Goal: Contribute content: Add original content to the website for others to see

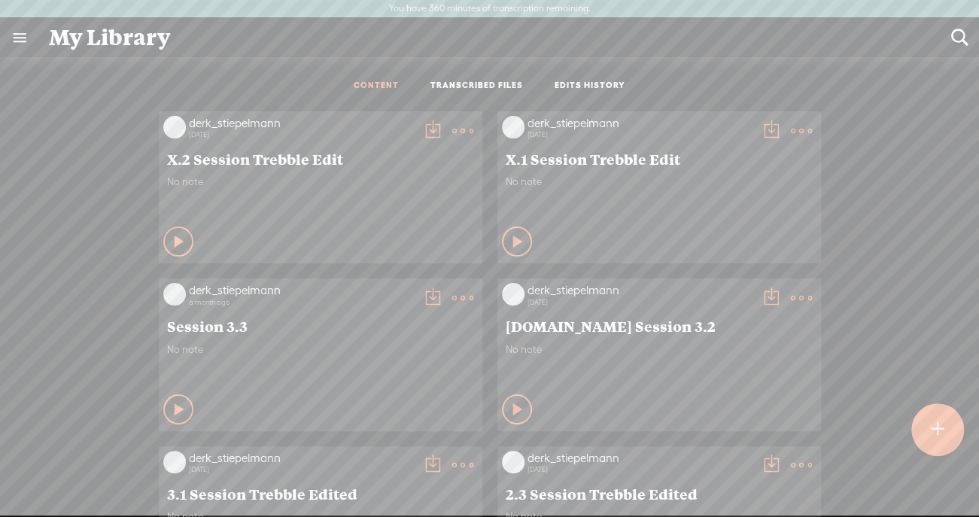
click at [941, 431] on t at bounding box center [937, 429] width 13 height 33
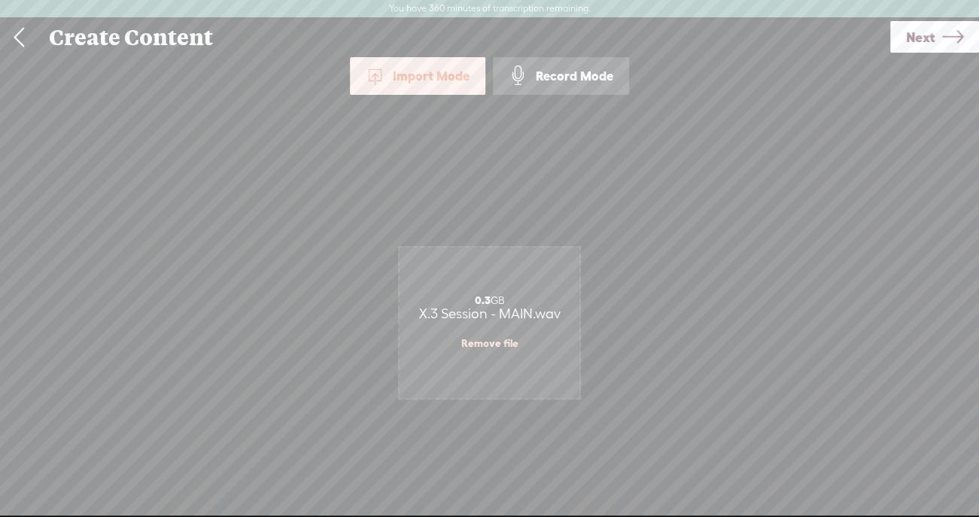
click at [923, 35] on span "Next" at bounding box center [920, 37] width 29 height 38
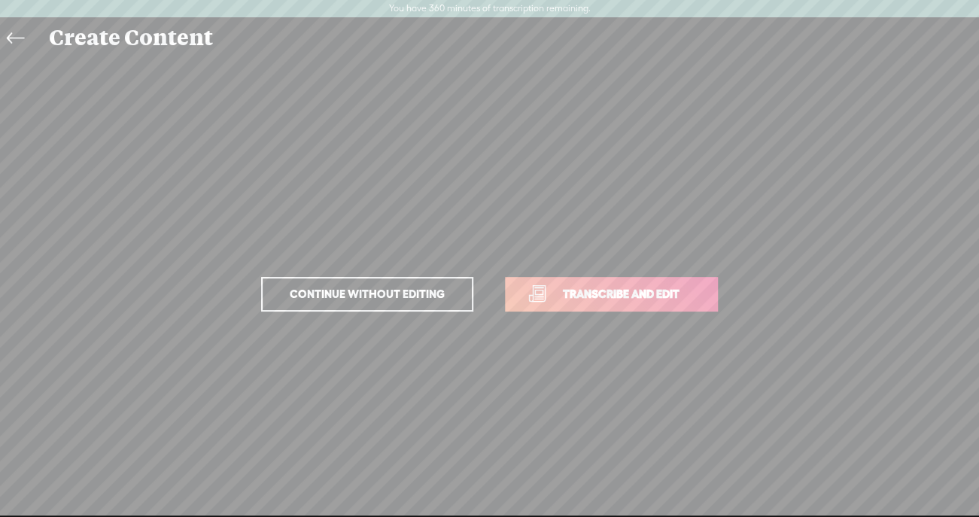
click at [633, 293] on span "Transcribe and edit" at bounding box center [621, 293] width 148 height 17
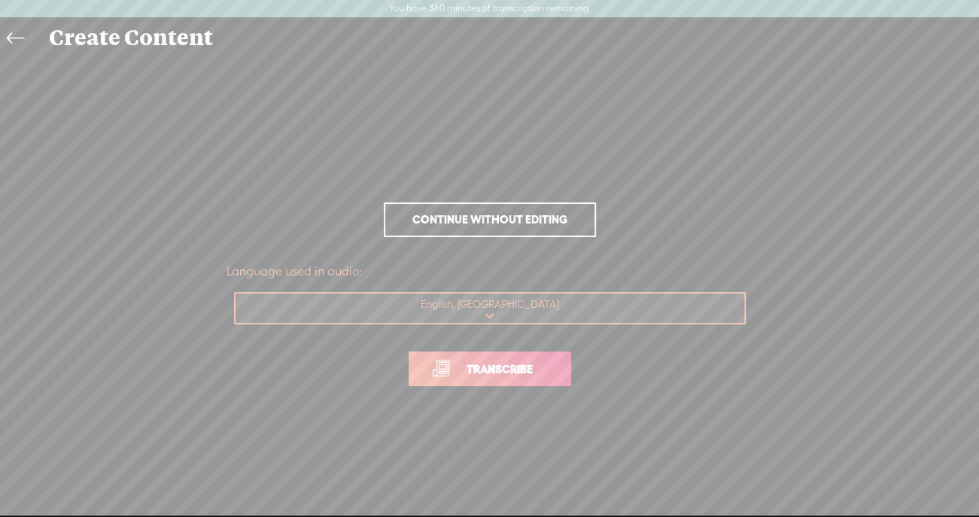
click at [526, 370] on span "Transcribe" at bounding box center [500, 369] width 98 height 17
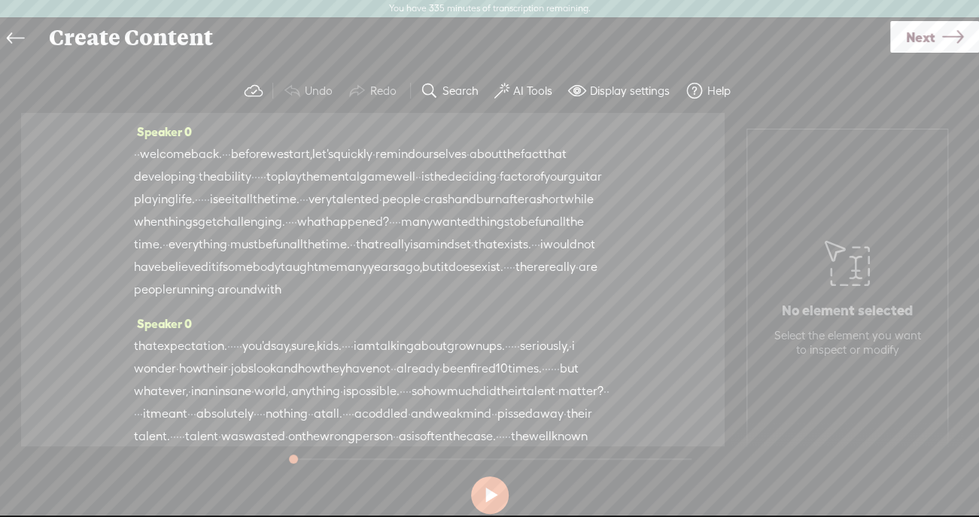
click at [187, 151] on span "welcome" at bounding box center [165, 154] width 51 height 23
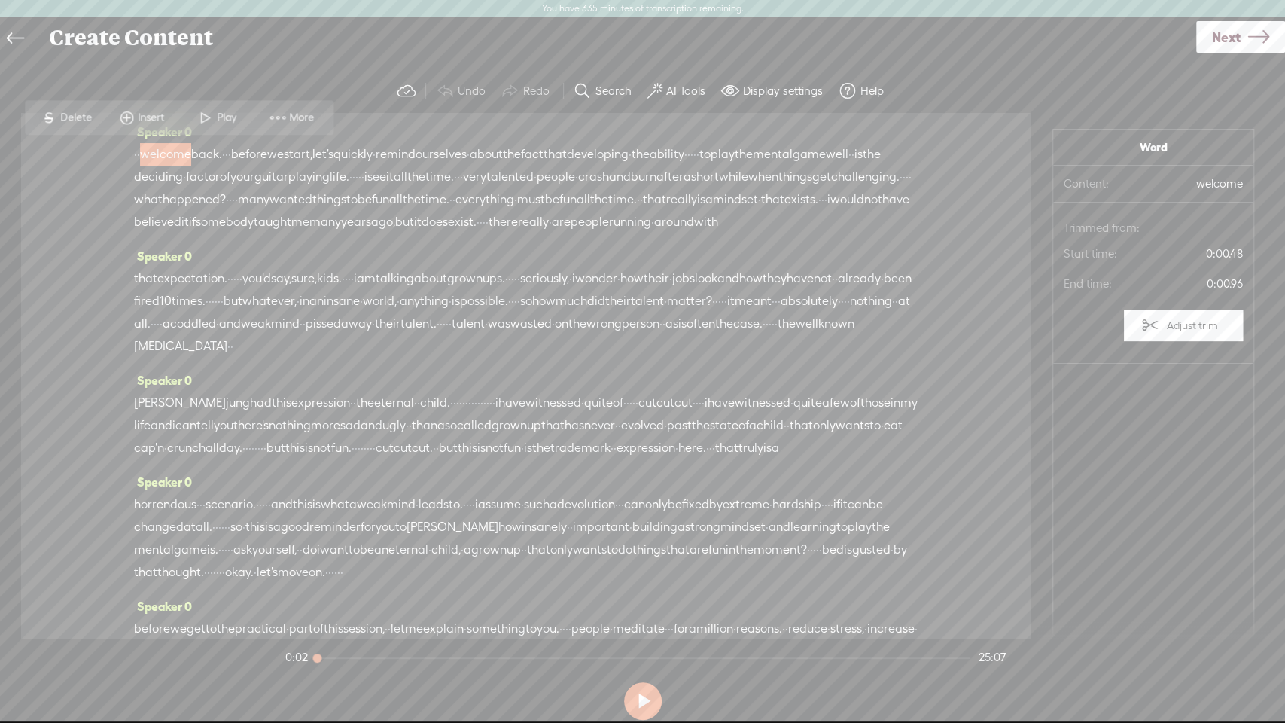
click at [191, 157] on span "welcome" at bounding box center [165, 154] width 51 height 23
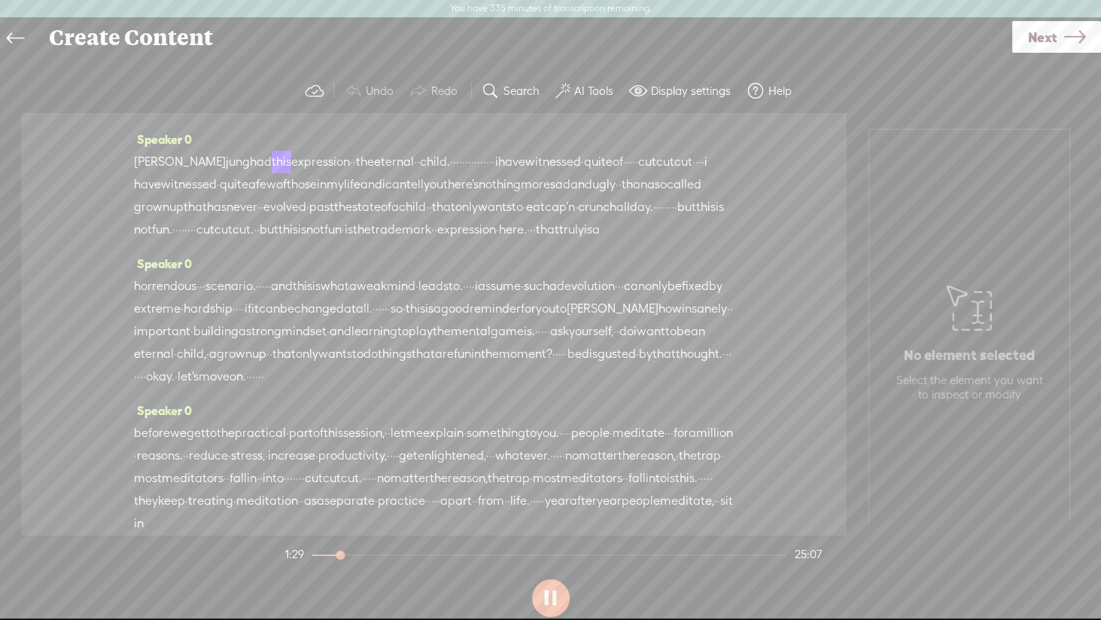
scroll to position [287, 0]
click at [425, 172] on span "child." at bounding box center [435, 161] width 30 height 23
drag, startPoint x: 556, startPoint y: 224, endPoint x: 457, endPoint y: 228, distance: 99.5
click at [457, 228] on div "[PERSON_NAME] had this expression · · the eternal · · child. · · · · · · · · · …" at bounding box center [434, 195] width 600 height 90
click at [374, 173] on span "eternal" at bounding box center [394, 162] width 40 height 23
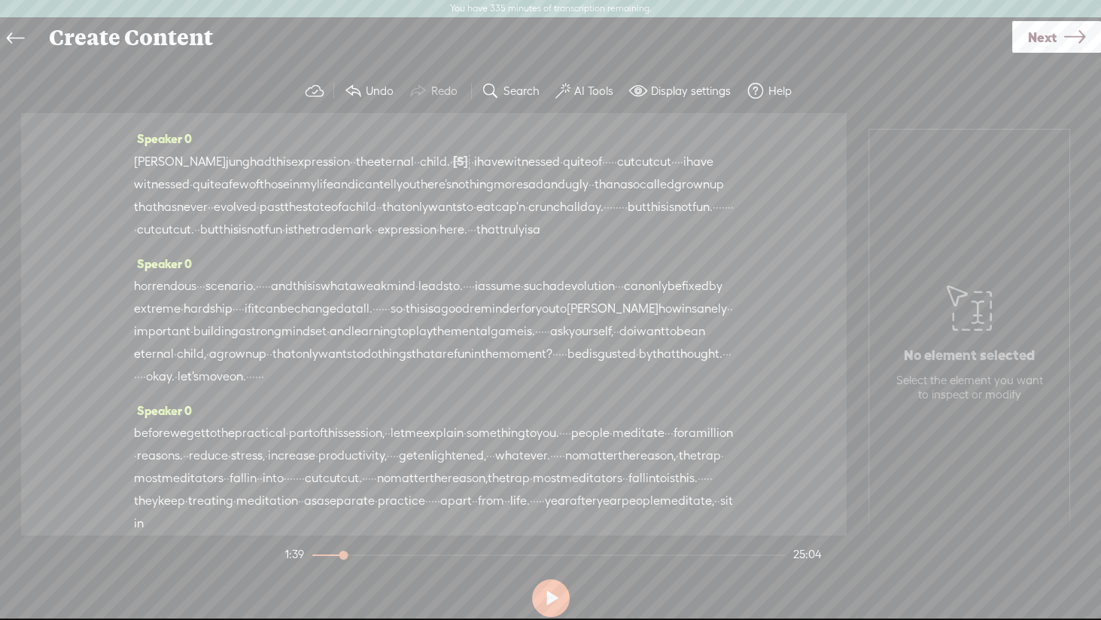
drag, startPoint x: 197, startPoint y: 254, endPoint x: 489, endPoint y: 234, distance: 292.0
click at [489, 234] on div "[PERSON_NAME] had this expression · · the eternal · · child. · [S] · · · · · · …" at bounding box center [434, 195] width 600 height 91
click at [380, 173] on span "eternal" at bounding box center [394, 162] width 40 height 23
click at [291, 173] on span "expression" at bounding box center [320, 162] width 59 height 23
drag, startPoint x: 495, startPoint y: 288, endPoint x: 184, endPoint y: 292, distance: 310.9
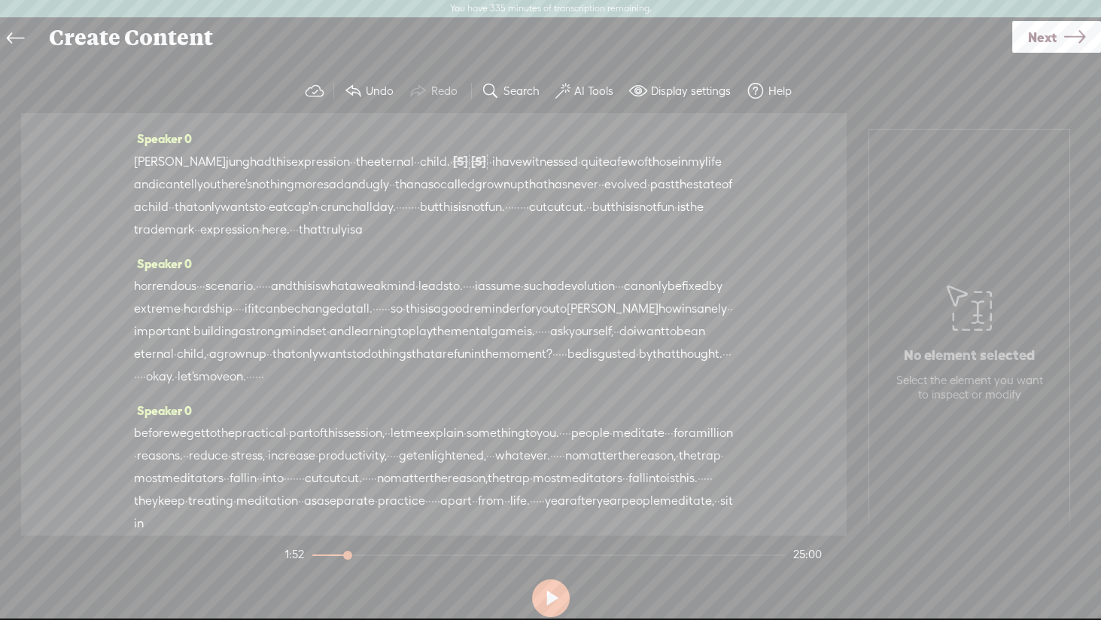
click at [184, 241] on div "[PERSON_NAME] had this expression · · the eternal · · child. · [S] · · · · · · …" at bounding box center [434, 195] width 600 height 91
click at [373, 219] on span "day." at bounding box center [384, 207] width 23 height 23
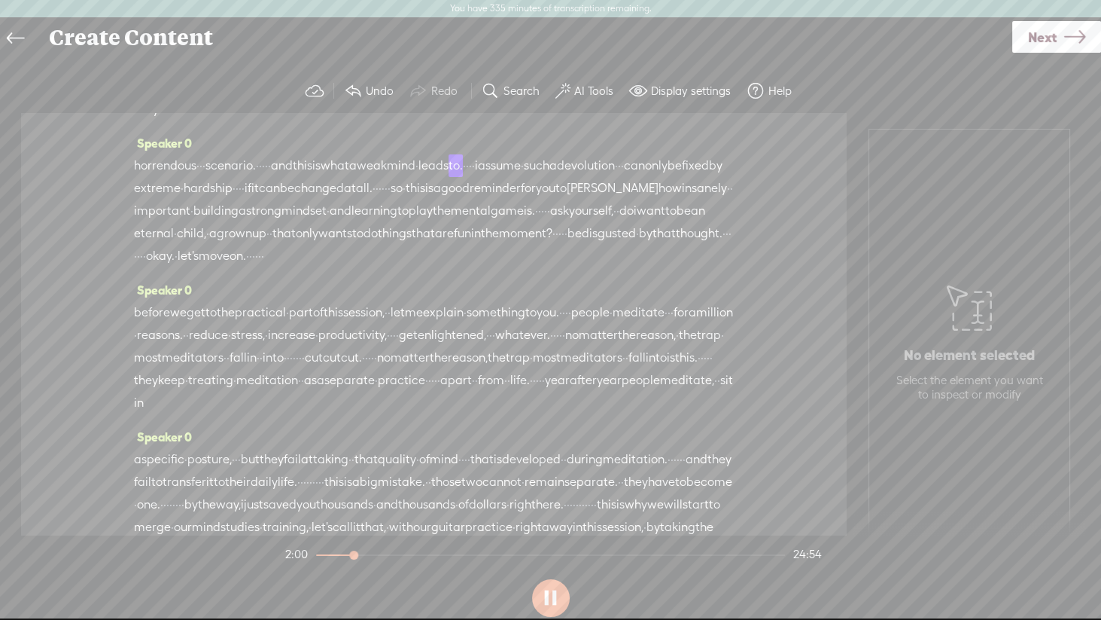
scroll to position [410, 0]
drag, startPoint x: 675, startPoint y: 253, endPoint x: 715, endPoint y: 251, distance: 39.9
click at [715, 251] on div "horrendous · · · scenario. · · · · · and this is what a weak mind · leads to. ·…" at bounding box center [434, 209] width 600 height 113
click at [344, 199] on span "changed" at bounding box center [319, 187] width 50 height 23
drag, startPoint x: 382, startPoint y: 301, endPoint x: 397, endPoint y: 299, distance: 16.0
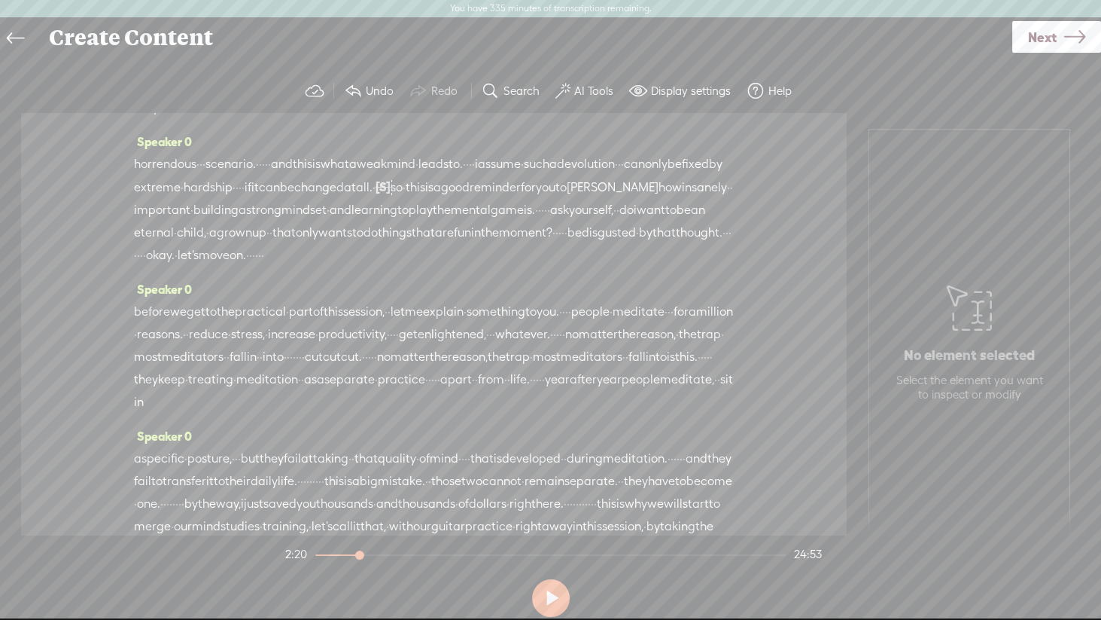
click at [397, 266] on div "horrendous · · · scenario. · · · · · and this is what a weak mind · leads to. ·…" at bounding box center [434, 210] width 600 height 114
click at [451, 222] on span "mental" at bounding box center [471, 210] width 40 height 23
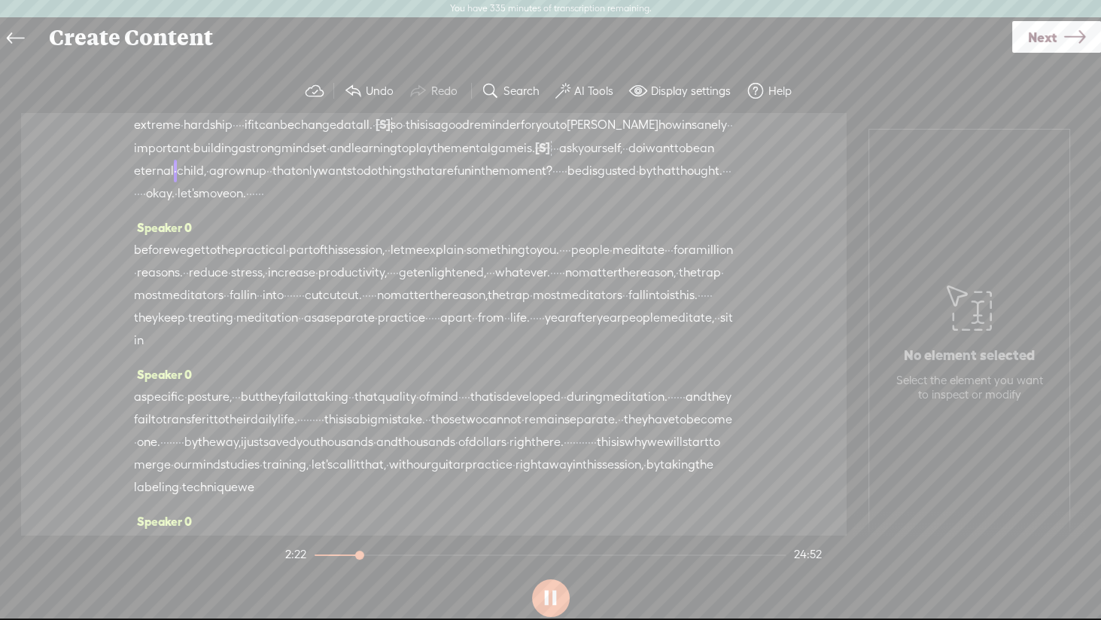
scroll to position [474, 0]
drag, startPoint x: 443, startPoint y: 282, endPoint x: 473, endPoint y: 282, distance: 30.1
click at [473, 203] on div "horrendous · · · scenario. · · · · · and this is what a weak mind · leads to. ·…" at bounding box center [434, 145] width 600 height 114
click at [199, 203] on span "let's" at bounding box center [188, 191] width 21 height 23
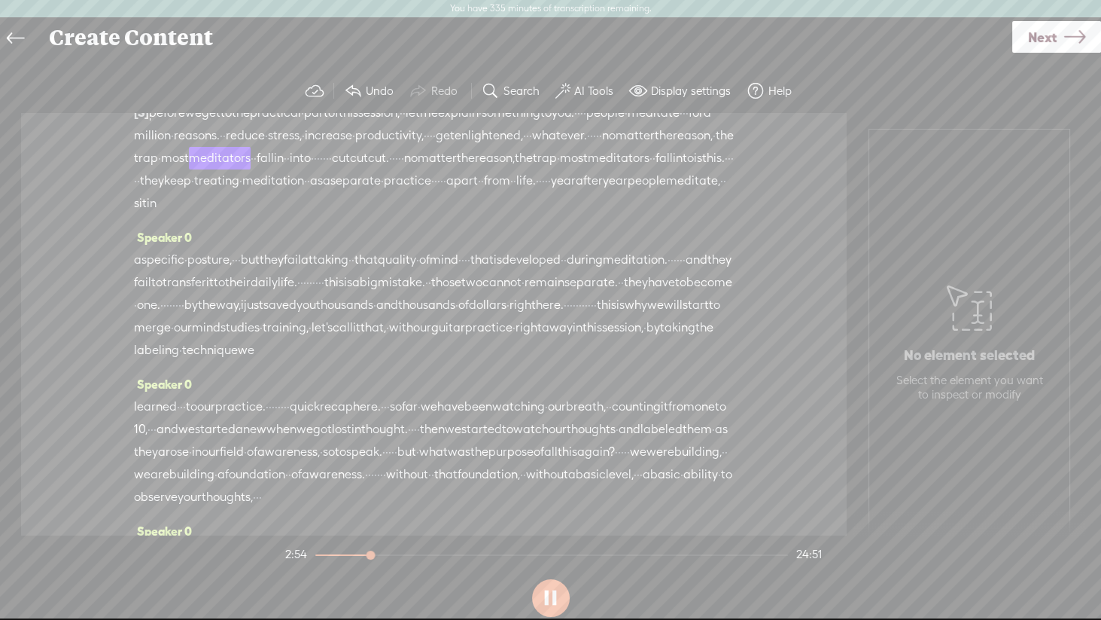
scroll to position [611, 0]
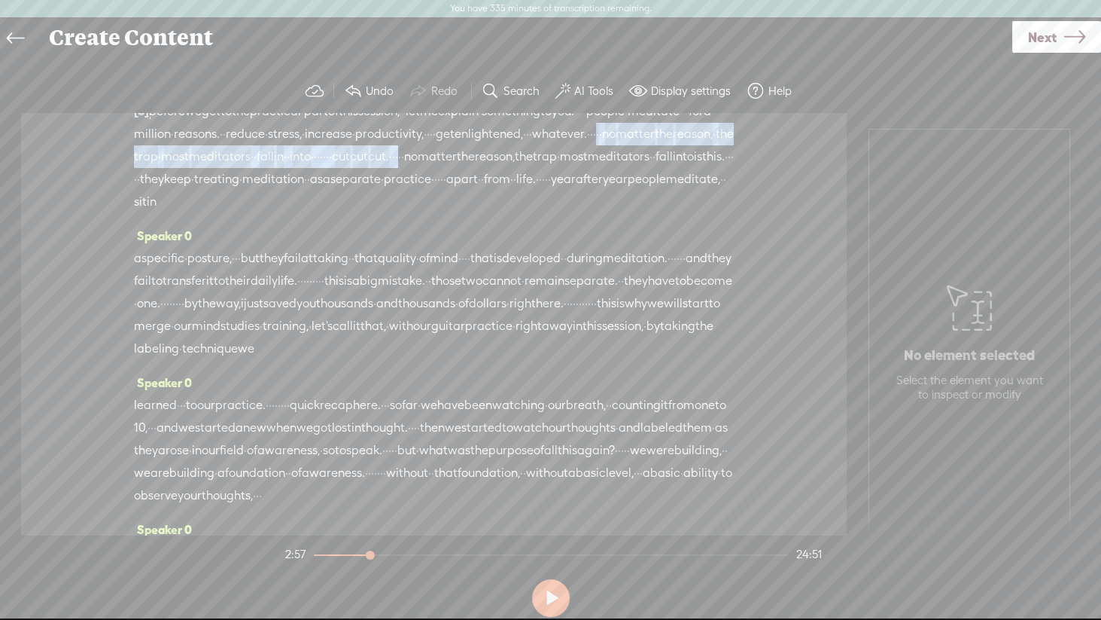
drag, startPoint x: 315, startPoint y: 265, endPoint x: 319, endPoint y: 242, distance: 22.9
click at [319, 213] on div "[S] · · · · before we get to the practical · part of this session, · · let me e…" at bounding box center [434, 156] width 600 height 114
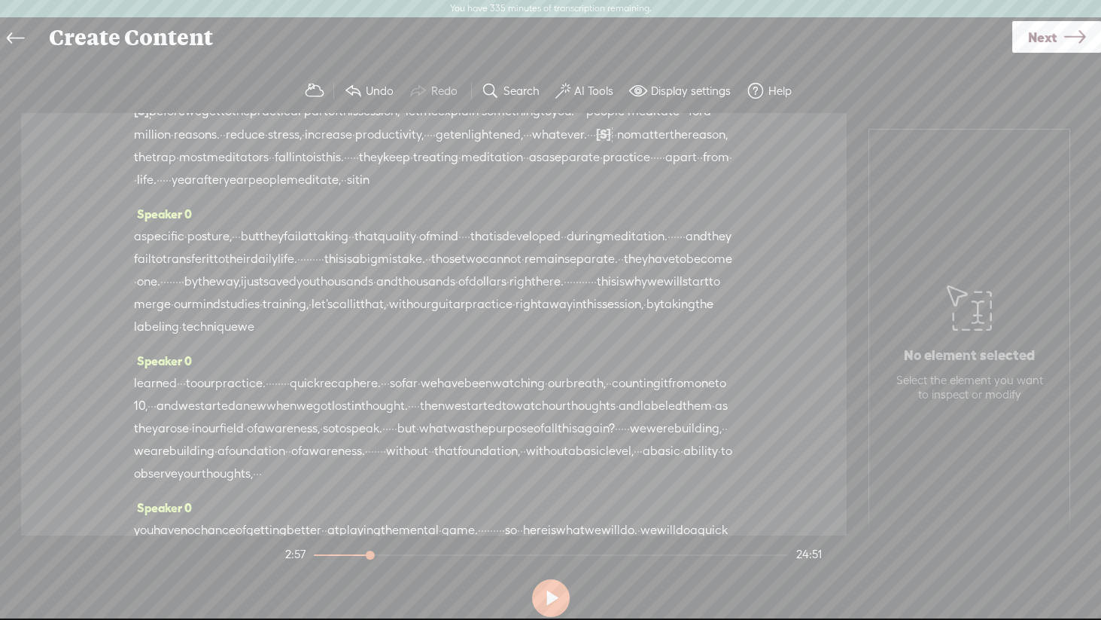
click at [532, 146] on span "whatever." at bounding box center [559, 134] width 55 height 23
drag, startPoint x: 303, startPoint y: 251, endPoint x: 340, endPoint y: 248, distance: 37.0
click at [340, 191] on div "[S] · · · · before we get to the practical · part of this session, · · let me e…" at bounding box center [434, 145] width 600 height 92
click at [532, 146] on span "whatever." at bounding box center [559, 134] width 55 height 23
click at [424, 146] on span "productivity," at bounding box center [389, 134] width 69 height 23
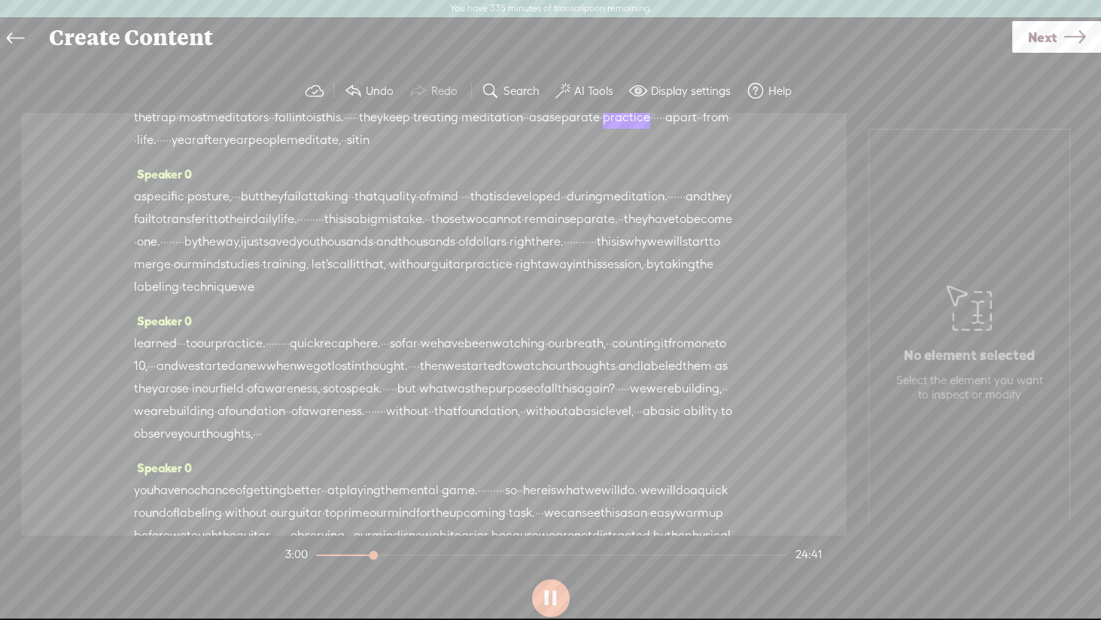
scroll to position [654, 0]
drag, startPoint x: 592, startPoint y: 223, endPoint x: 577, endPoint y: 224, distance: 15.1
click at [577, 148] on div "[S] · · · · before we get to the practical · part of this session, · · let me e…" at bounding box center [434, 102] width 600 height 92
click at [603, 126] on span "practice" at bounding box center [626, 115] width 47 height 23
click at [603, 126] on span "practice" at bounding box center [626, 114] width 47 height 23
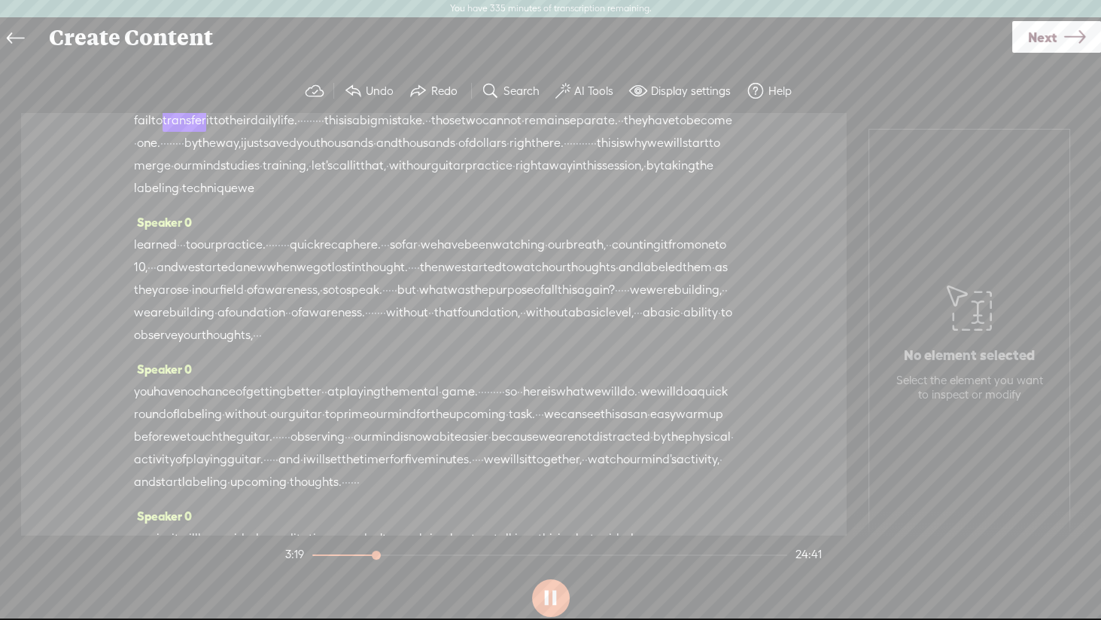
scroll to position [753, 0]
drag, startPoint x: 620, startPoint y: 224, endPoint x: 574, endPoint y: 221, distance: 46.8
click at [574, 196] on div "a specific · posture, · · · but they fail at taking · · that quality · of mind …" at bounding box center [434, 140] width 600 height 113
click at [251, 129] on span "their" at bounding box center [238, 118] width 26 height 23
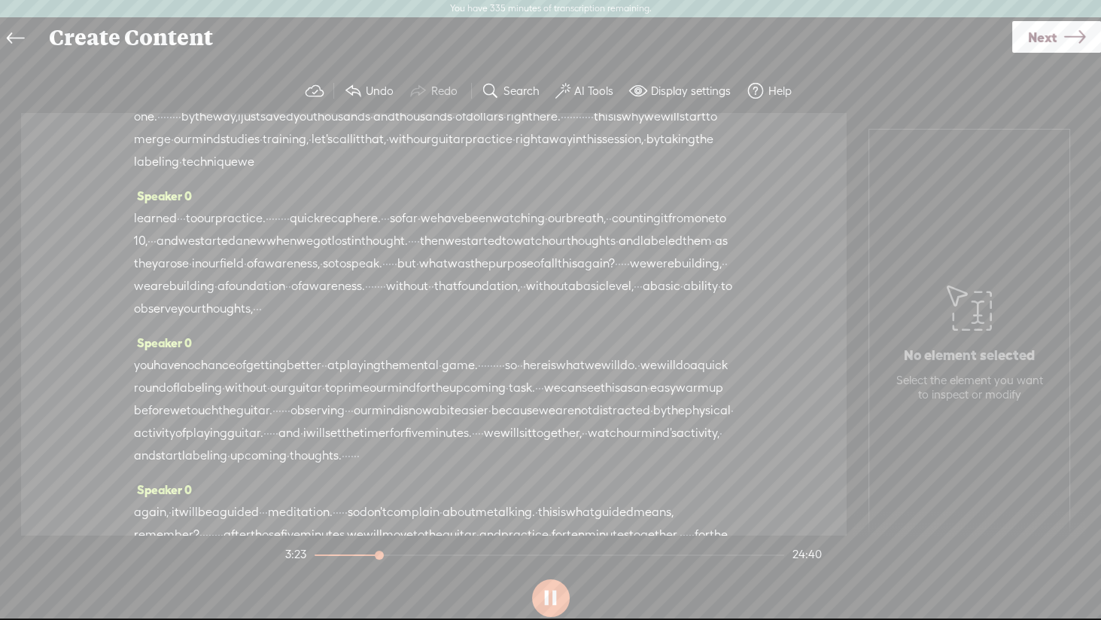
scroll to position [777, 0]
drag, startPoint x: 657, startPoint y: 227, endPoint x: 626, endPoint y: 221, distance: 32.2
click at [626, 173] on div "a specific · posture, · · · but they fail at taking · · that quality · of mind …" at bounding box center [434, 116] width 600 height 114
click at [684, 105] on span "become" at bounding box center [707, 94] width 46 height 23
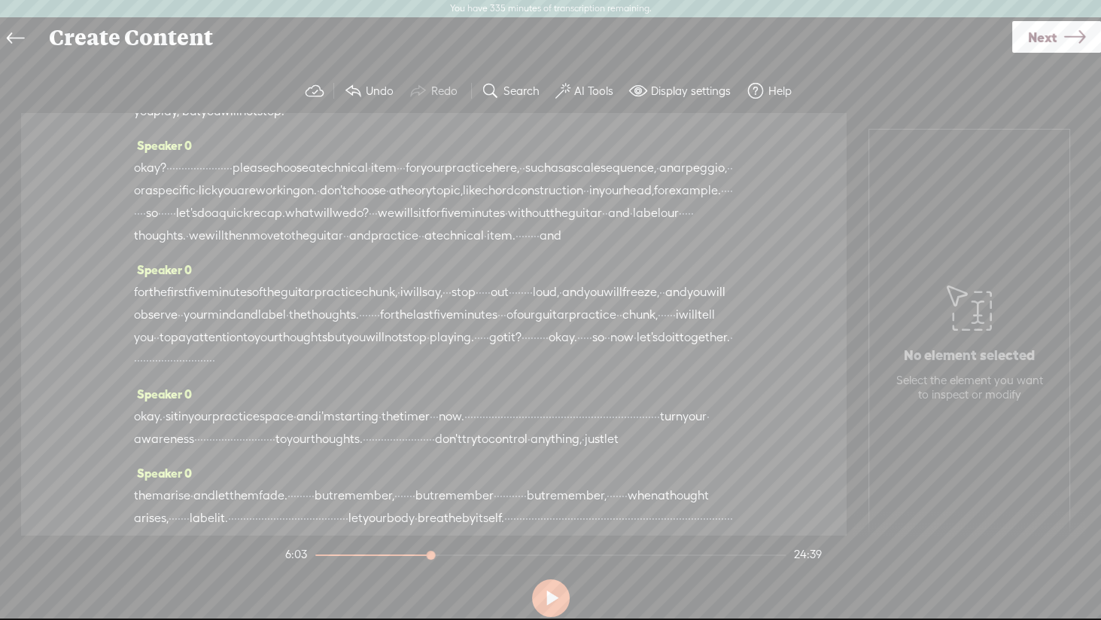
scroll to position [1271, 0]
drag, startPoint x: 344, startPoint y: 370, endPoint x: 195, endPoint y: 367, distance: 149.1
click at [195, 244] on div "okay? · · · · · · · · · · · · · · · · · · · · · · please choose a technical · i…" at bounding box center [434, 199] width 600 height 90
click at [138, 177] on span "okay?" at bounding box center [150, 165] width 32 height 23
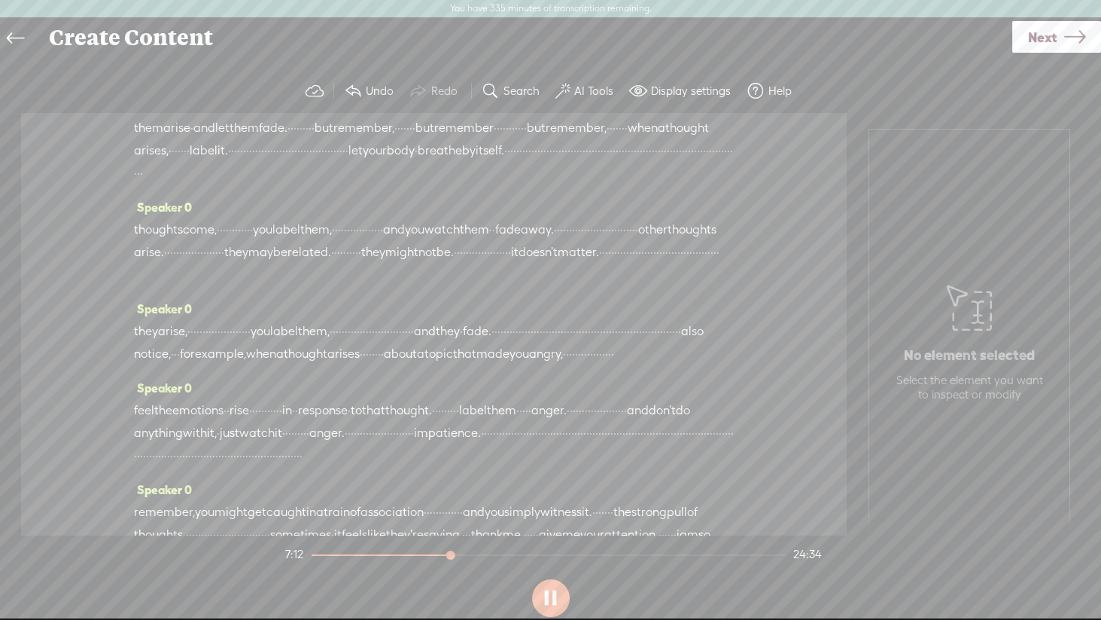
scroll to position [1642, 0]
drag, startPoint x: 384, startPoint y: 251, endPoint x: 571, endPoint y: 253, distance: 186.7
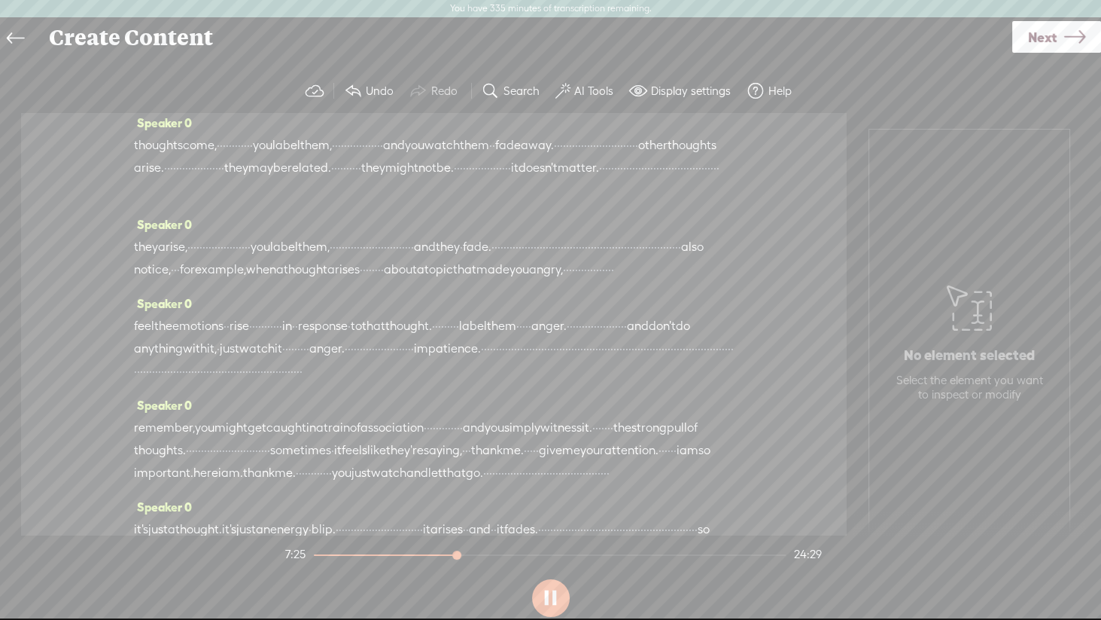
scroll to position [1743, 0]
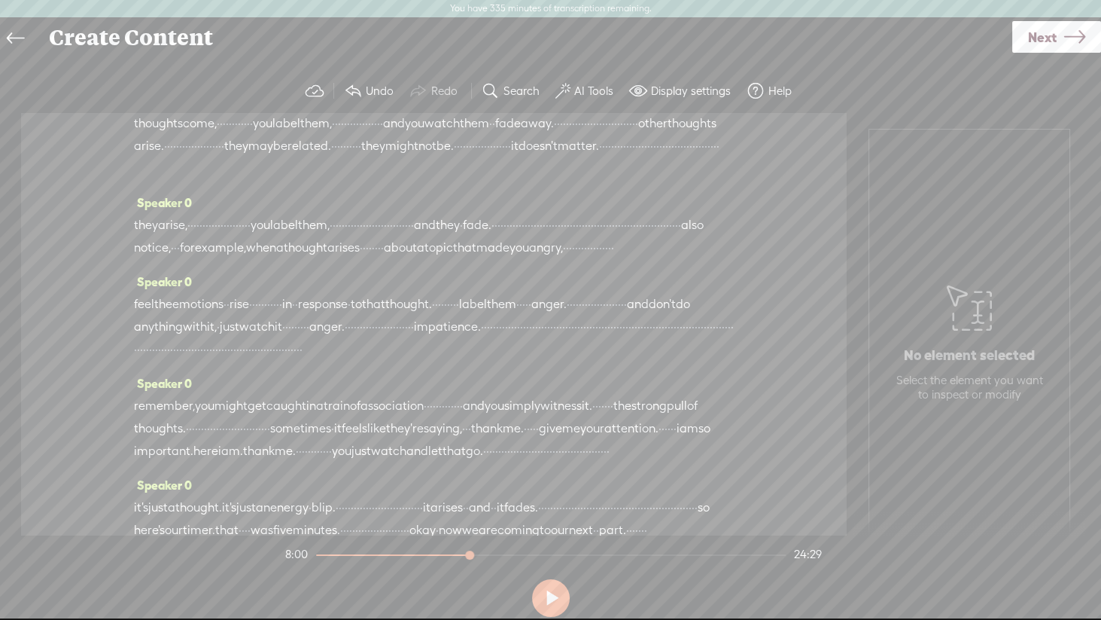
drag, startPoint x: 498, startPoint y: 333, endPoint x: 399, endPoint y: 331, distance: 98.6
click at [399, 78] on div "them arise · and let them fade. · · · · · · · · · but remember, · · · · · · · b…" at bounding box center [434, 45] width 600 height 68
click at [288, 34] on span "fade." at bounding box center [273, 22] width 29 height 23
drag, startPoint x: 431, startPoint y: 337, endPoint x: 359, endPoint y: 340, distance: 72.3
click at [359, 56] on div "them arise · and let them fade. · · · · · · · · [S] · but remember, · · · · · ·…" at bounding box center [434, 34] width 600 height 46
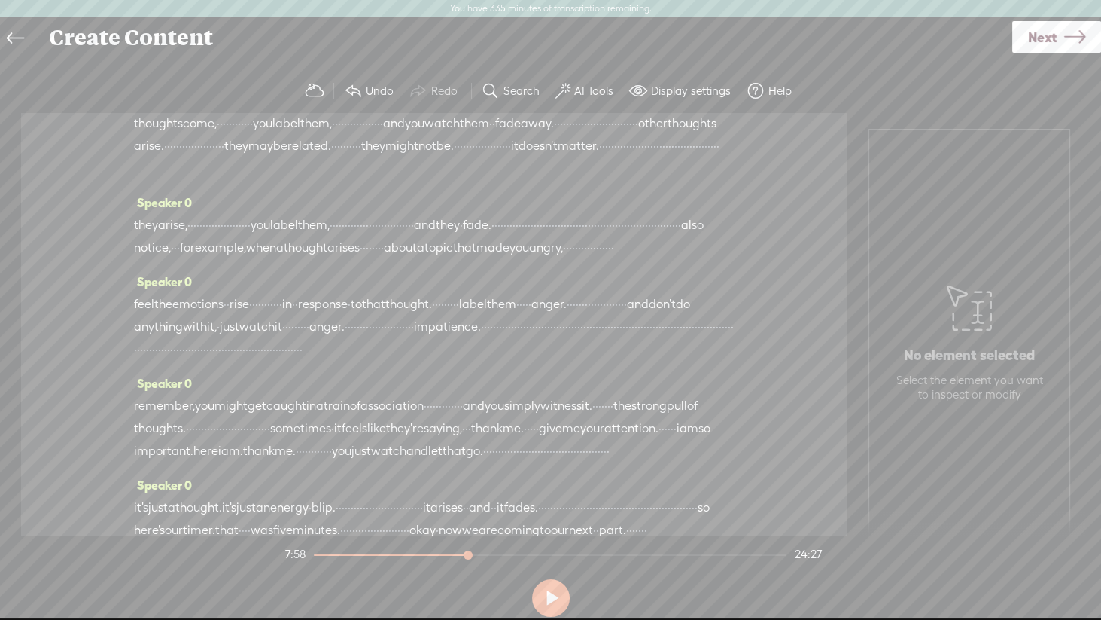
click at [288, 34] on span "fade." at bounding box center [273, 22] width 29 height 23
drag, startPoint x: 568, startPoint y: 332, endPoint x: 394, endPoint y: 336, distance: 173.9
click at [394, 56] on div "them arise · and let them fade. · · · [S] · · · · · · but remember, · · · · · ·…" at bounding box center [434, 34] width 600 height 46
click at [288, 34] on span "fade." at bounding box center [273, 22] width 29 height 23
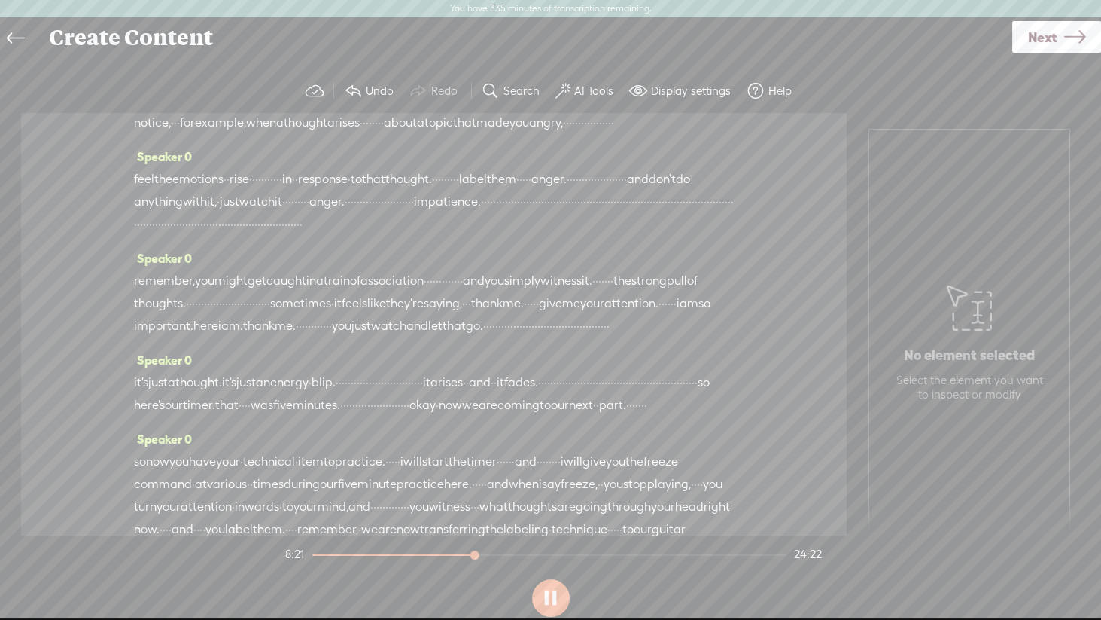
scroll to position [1878, 0]
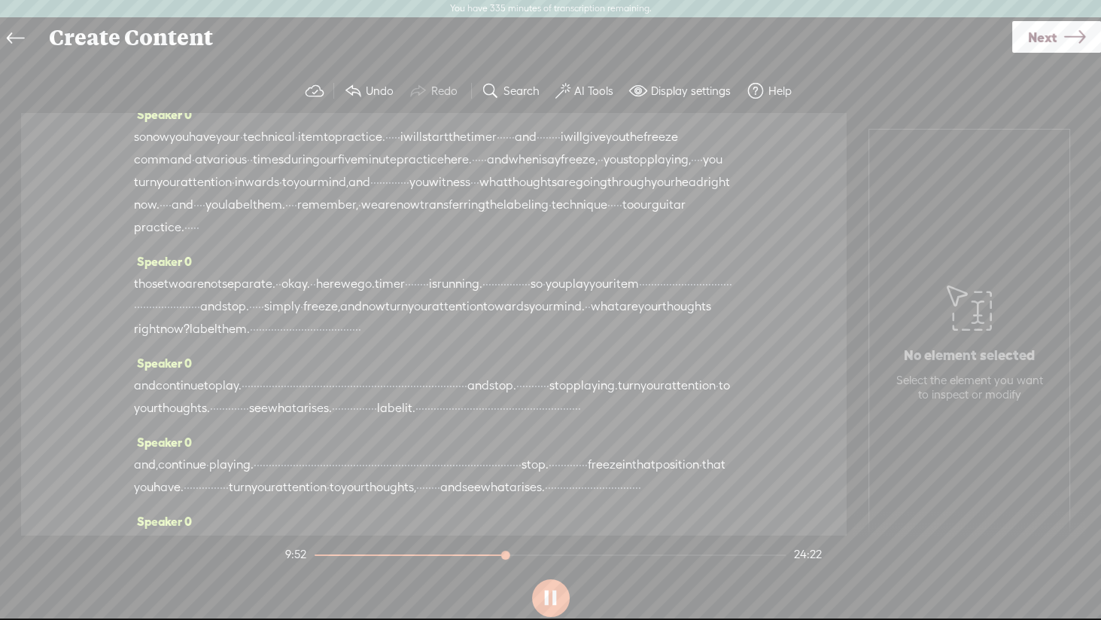
scroll to position [2197, 0]
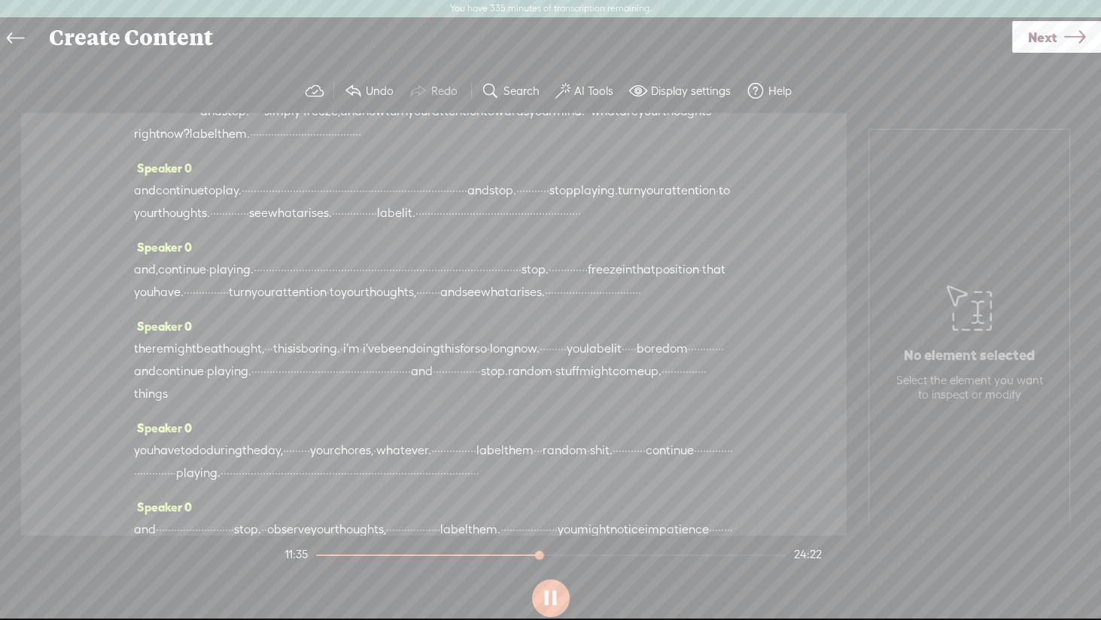
scroll to position [2396, 0]
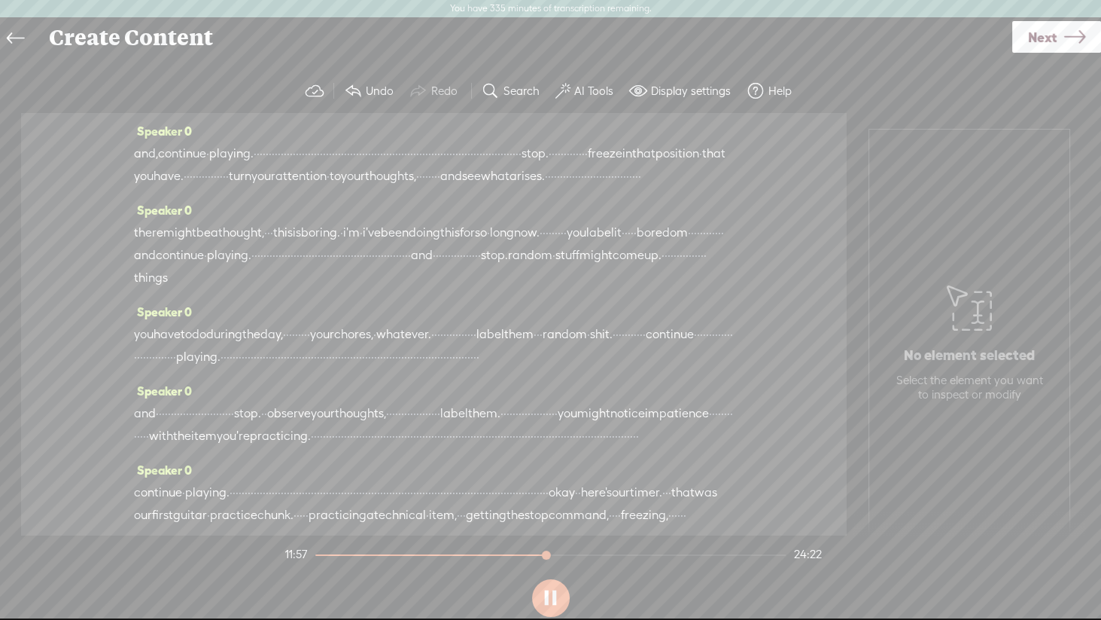
scroll to position [2502, 0]
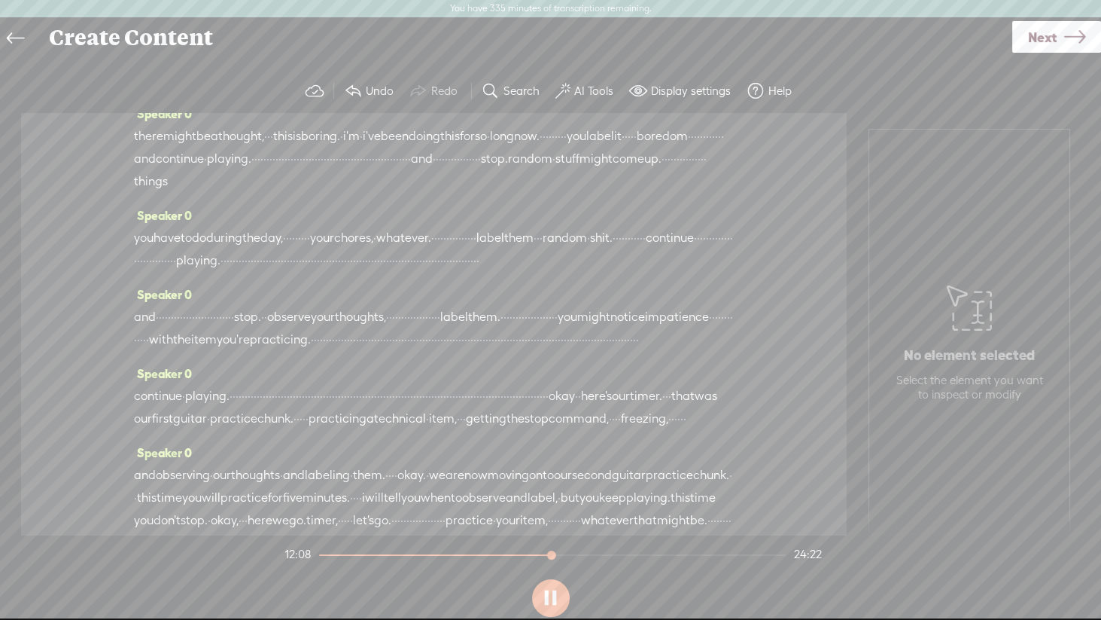
scroll to position [2599, 0]
drag, startPoint x: 575, startPoint y: 196, endPoint x: 452, endPoint y: 201, distance: 122.8
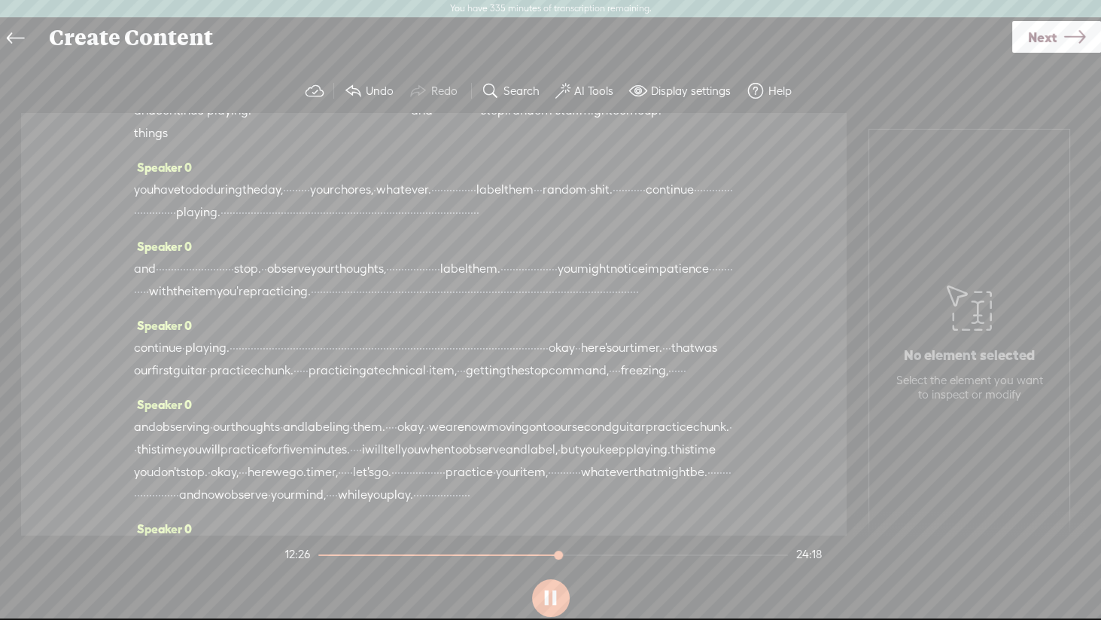
scroll to position [2650, 0]
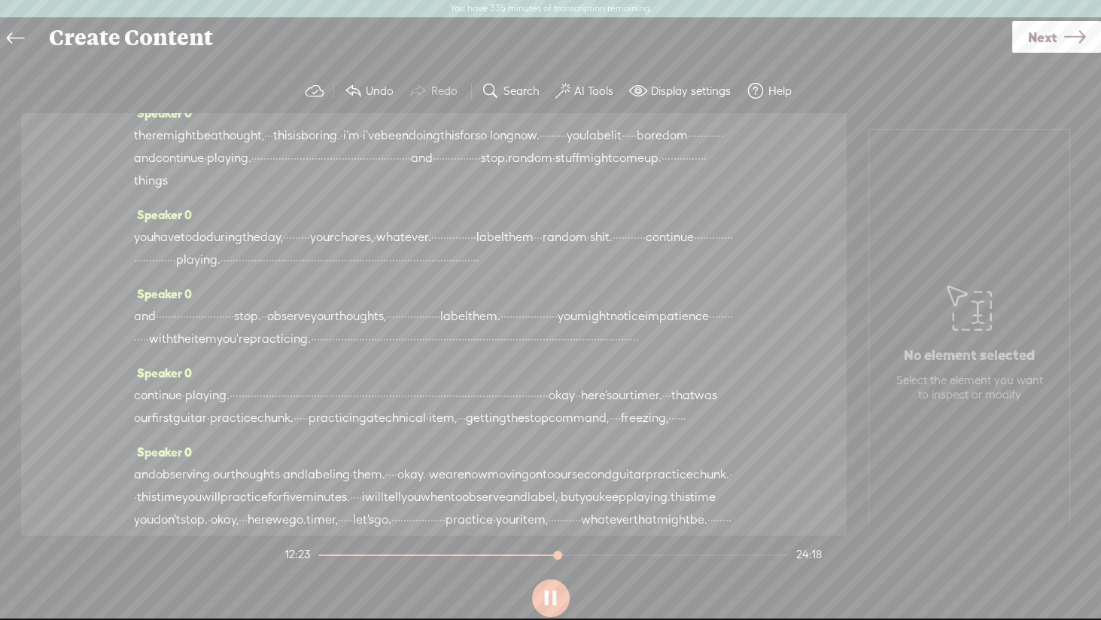
scroll to position [2600, 0]
drag, startPoint x: 208, startPoint y: 212, endPoint x: 258, endPoint y: 212, distance: 50.4
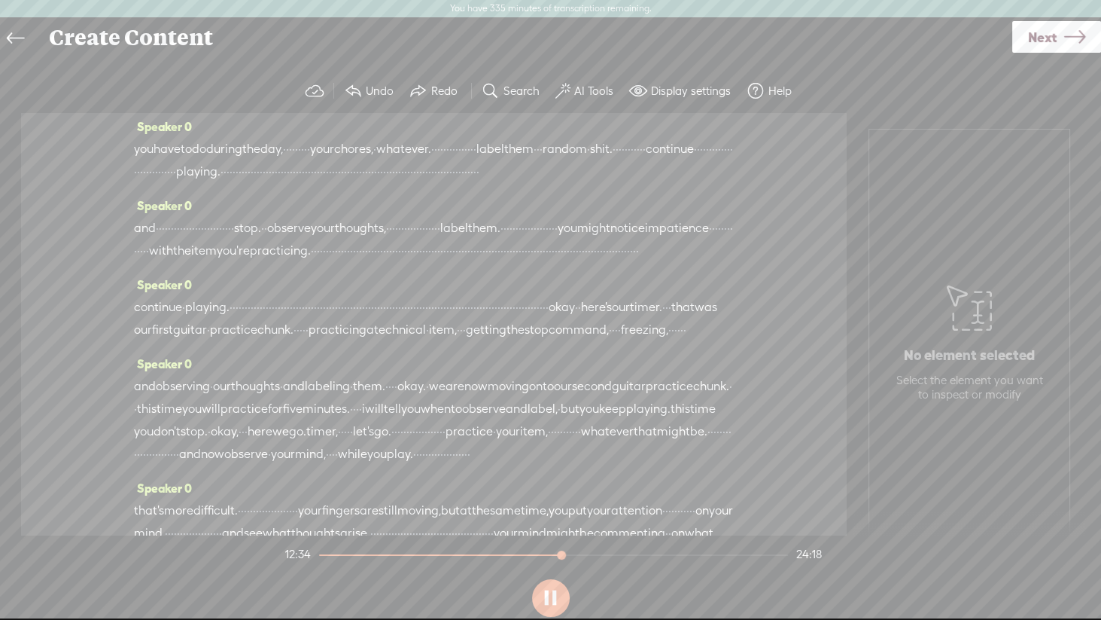
scroll to position [2698, 0]
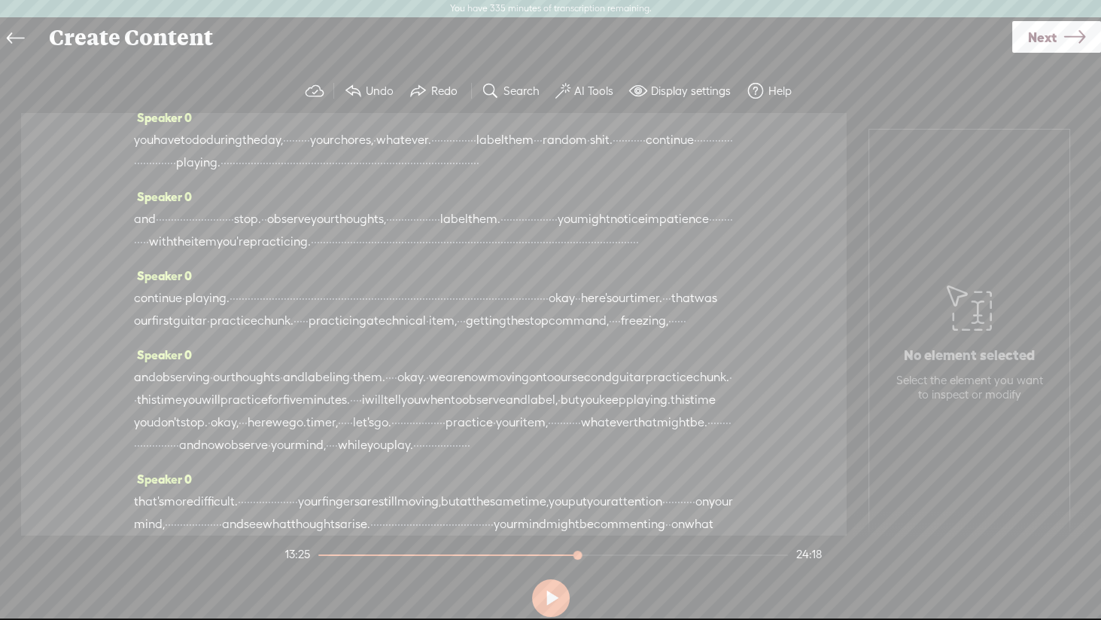
drag, startPoint x: 286, startPoint y: 190, endPoint x: 260, endPoint y: 190, distance: 26.3
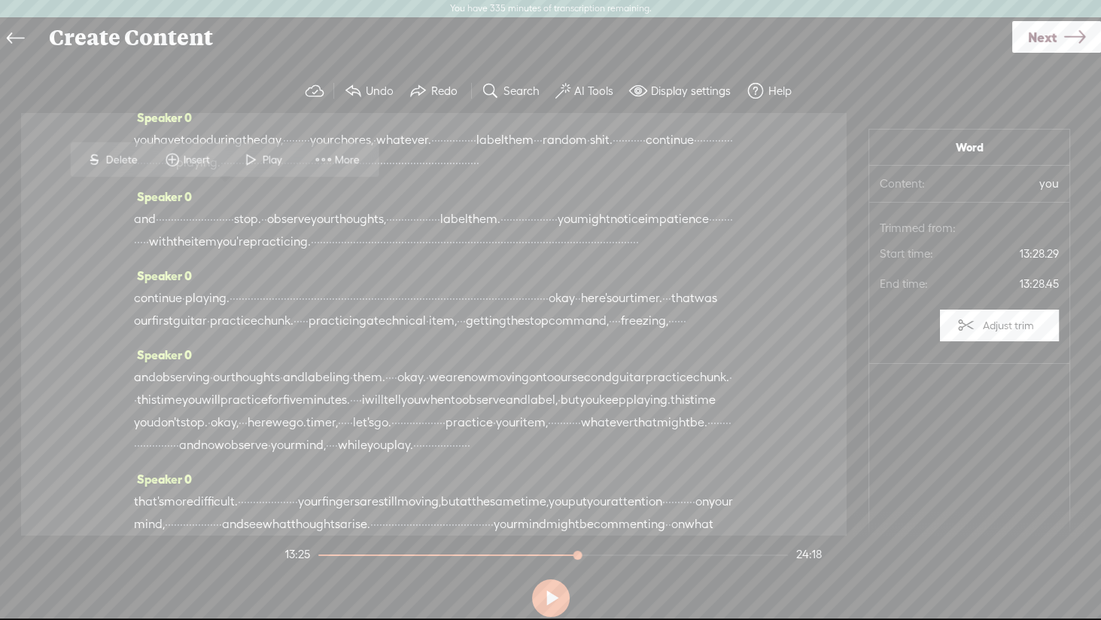
drag, startPoint x: 263, startPoint y: 196, endPoint x: 299, endPoint y: 196, distance: 36.1
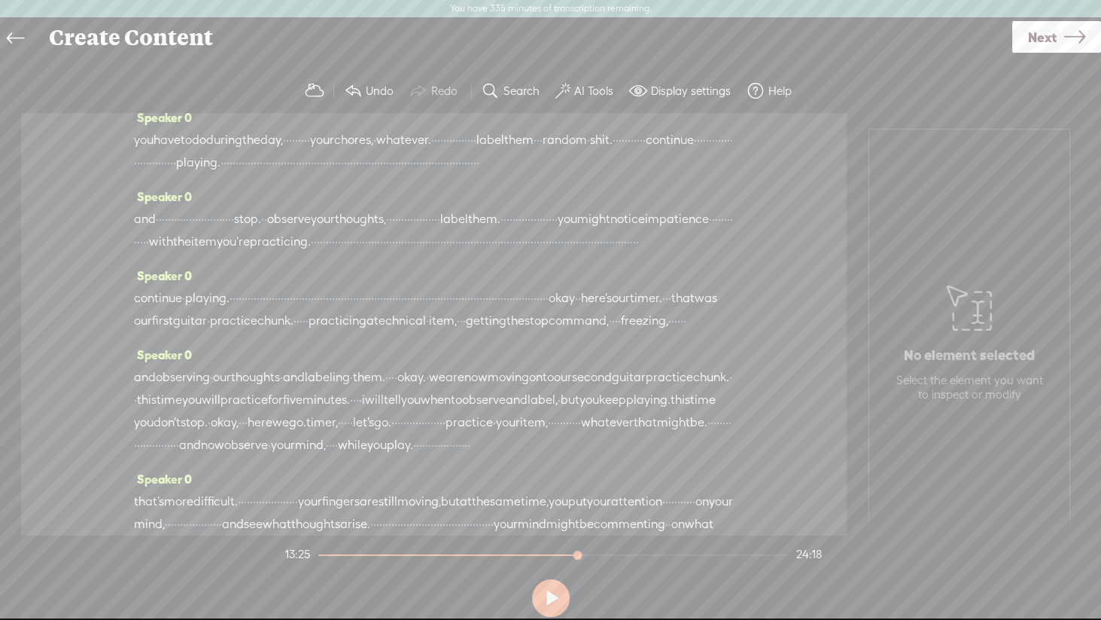
drag, startPoint x: 257, startPoint y: 193, endPoint x: 281, endPoint y: 195, distance: 23.4
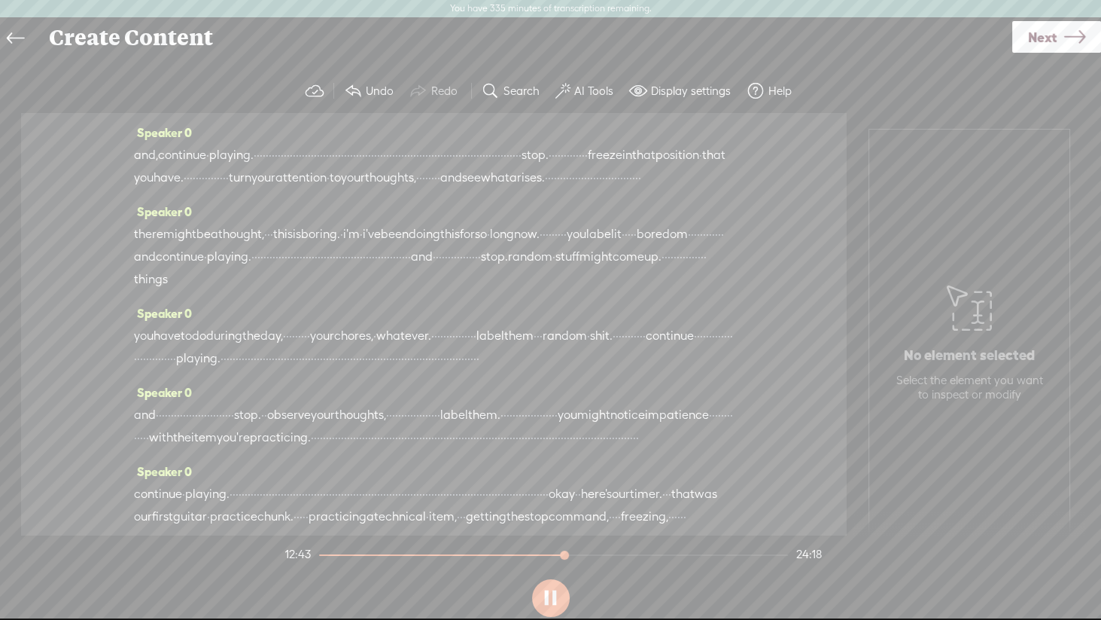
scroll to position [2498, 0]
drag, startPoint x: 267, startPoint y: 425, endPoint x: 233, endPoint y: 426, distance: 34.7
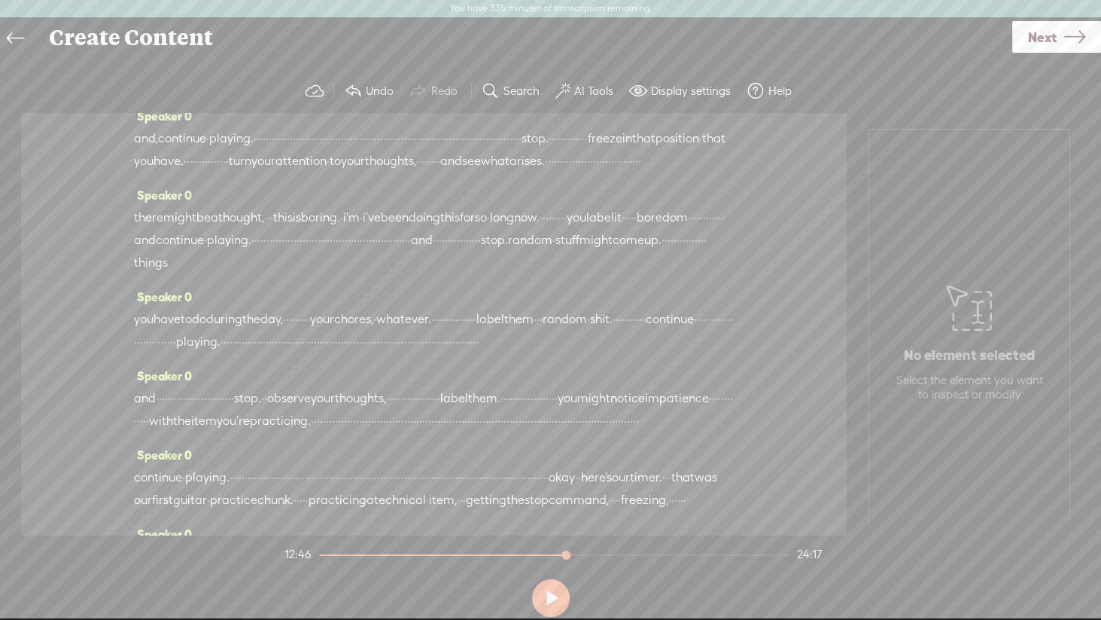
drag, startPoint x: 264, startPoint y: 419, endPoint x: 239, endPoint y: 422, distance: 25.0
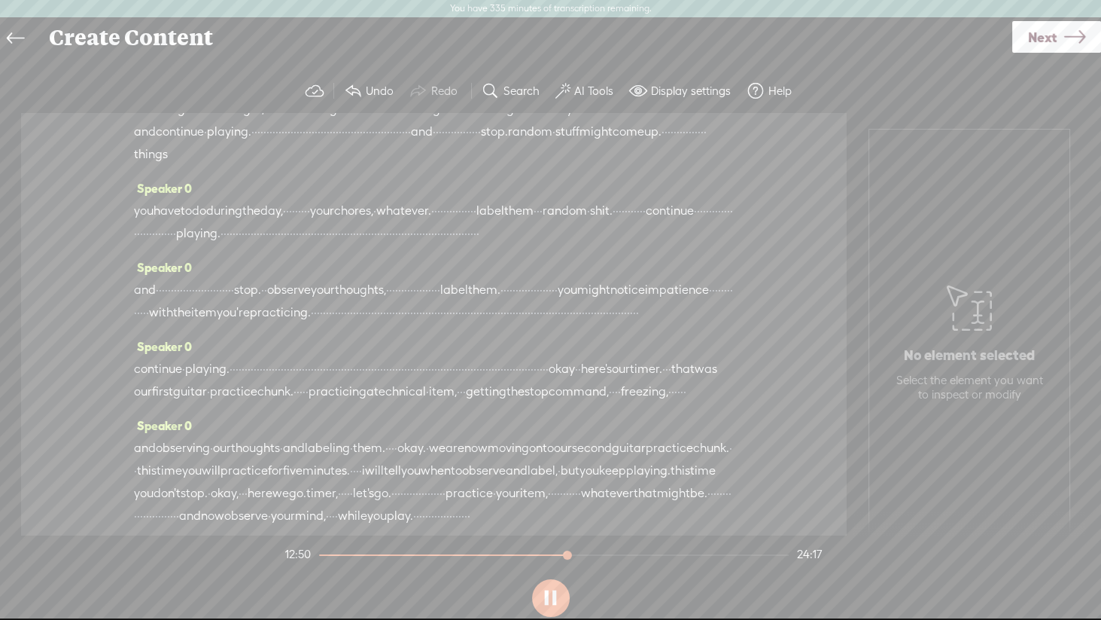
scroll to position [2607, 0]
drag, startPoint x: 268, startPoint y: 310, endPoint x: 233, endPoint y: 309, distance: 35.4
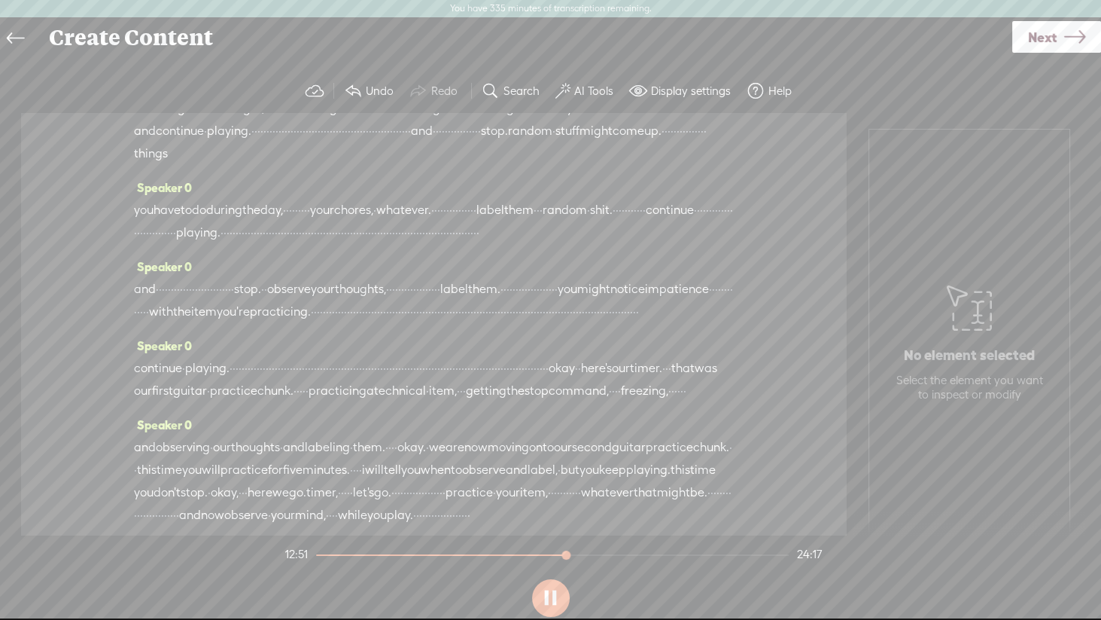
drag, startPoint x: 318, startPoint y: 308, endPoint x: 288, endPoint y: 312, distance: 30.4
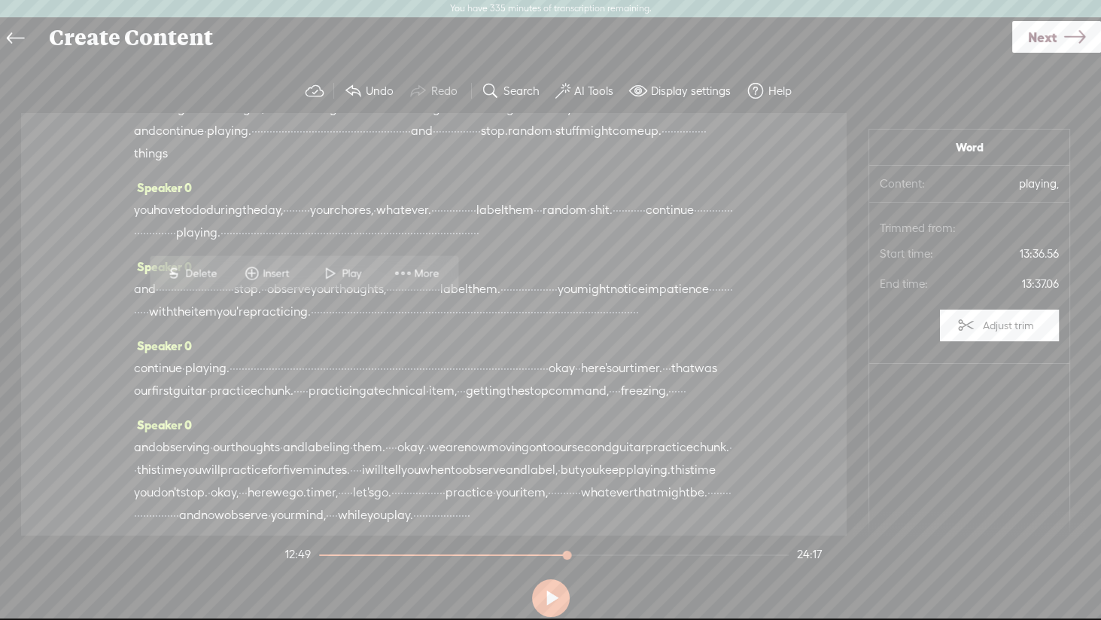
drag, startPoint x: 324, startPoint y: 306, endPoint x: 285, endPoint y: 309, distance: 39.3
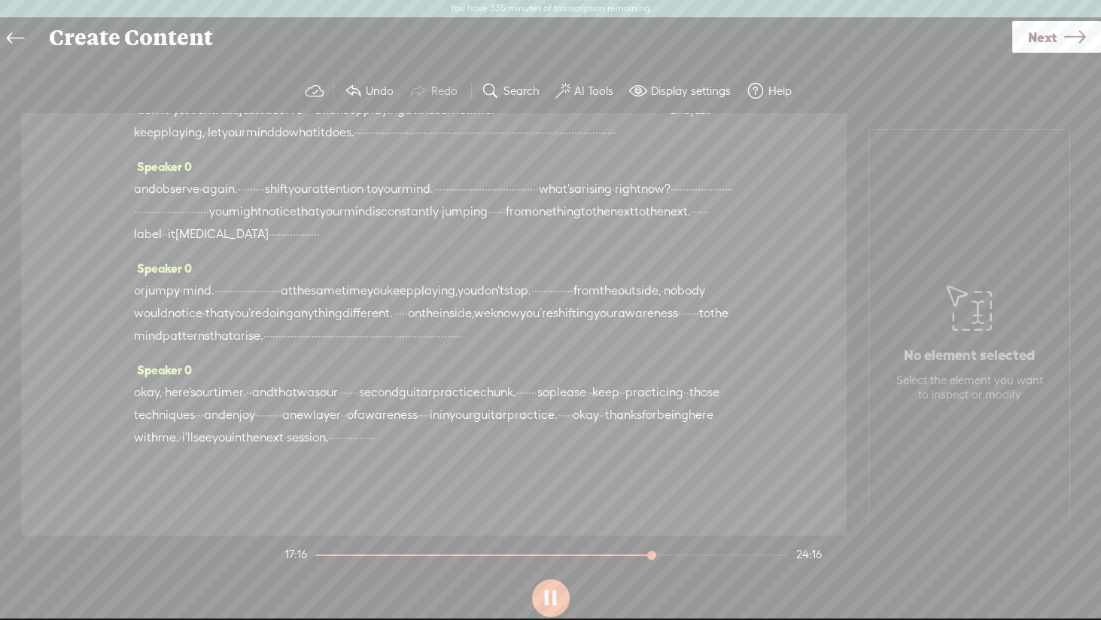
scroll to position [3577, 0]
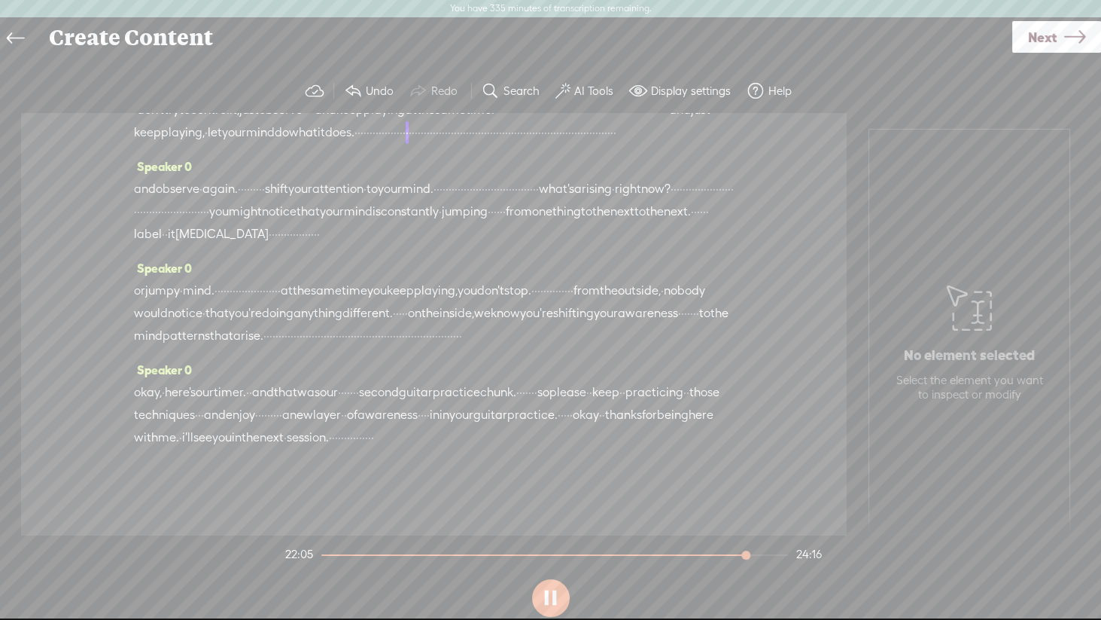
scroll to position [4443, 0]
click at [141, 200] on span "and" at bounding box center [145, 189] width 22 height 23
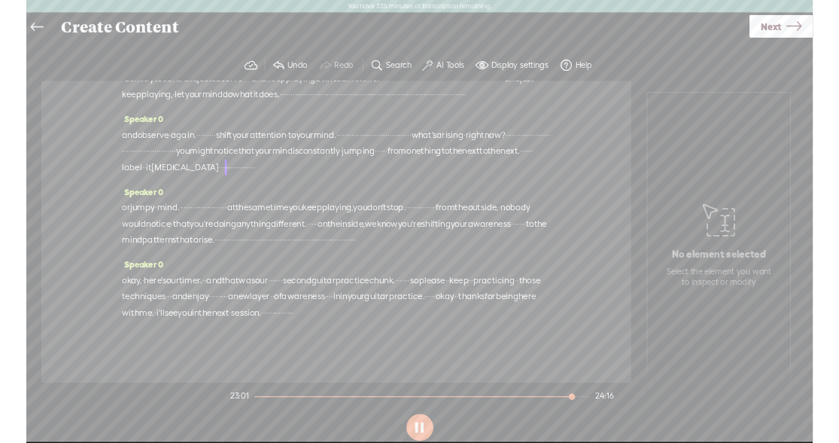
scroll to position [4574, 0]
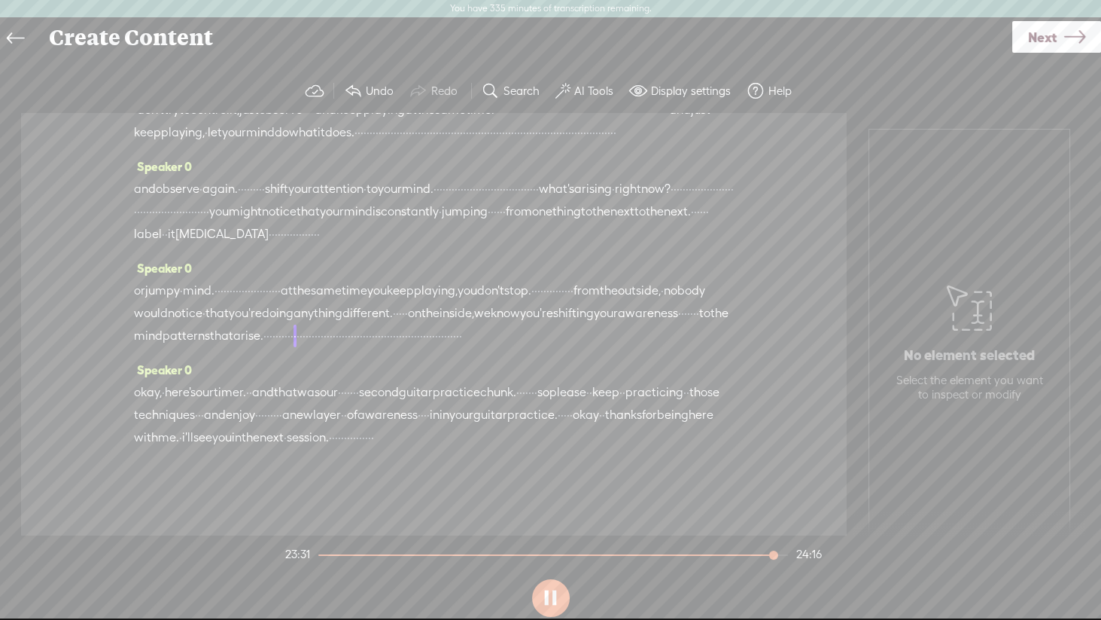
click at [139, 381] on span "okay," at bounding box center [148, 392] width 28 height 23
click at [979, 39] on span "Next" at bounding box center [1042, 37] width 29 height 38
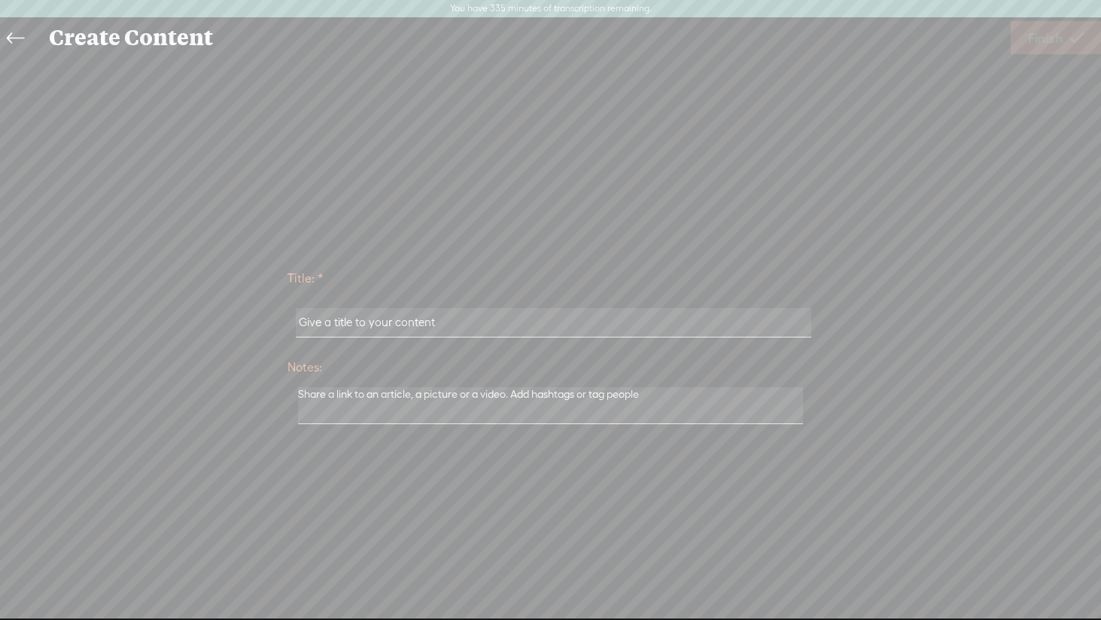
click at [452, 322] on input "text" at bounding box center [554, 322] width 516 height 29
type input "X.3 Session Trebble"
click at [979, 38] on span "Finish" at bounding box center [1045, 38] width 35 height 38
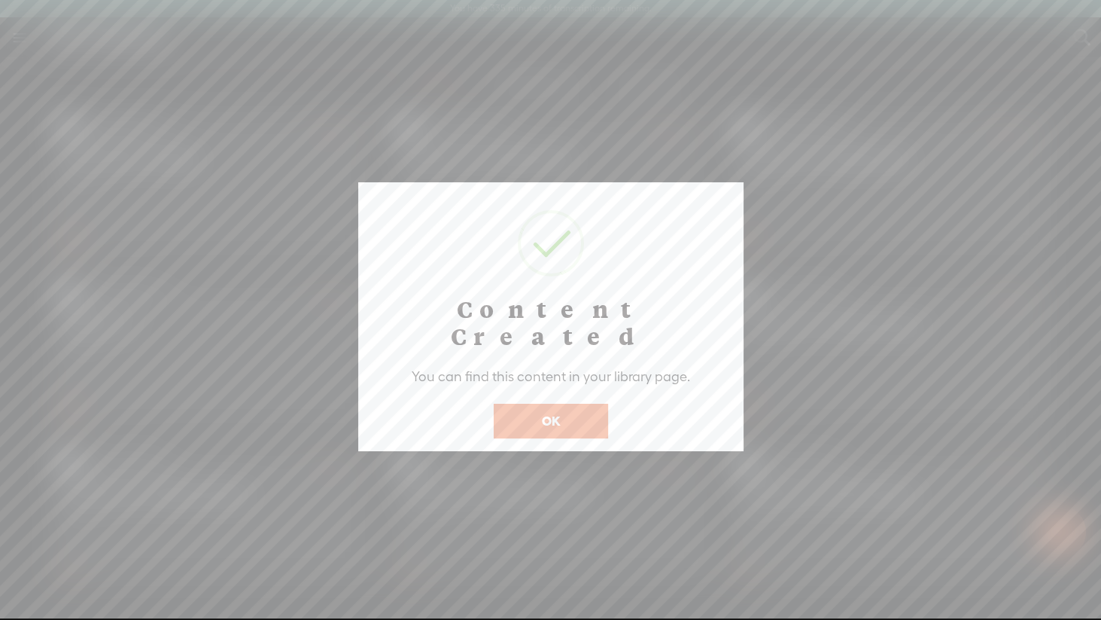
click at [566, 404] on button "OK" at bounding box center [551, 421] width 114 height 35
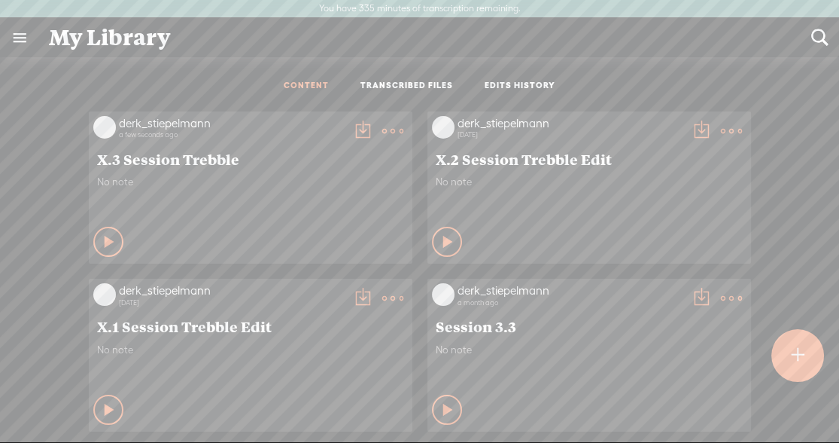
click at [352, 126] on t at bounding box center [362, 130] width 21 height 21
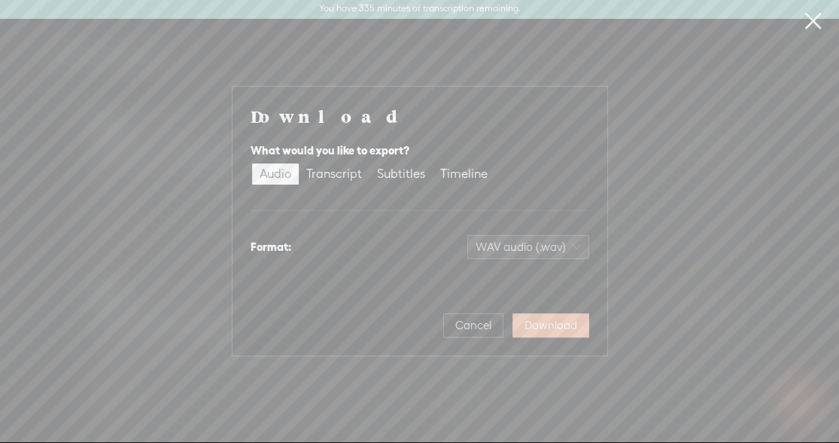
click at [553, 328] on span "Download" at bounding box center [551, 325] width 53 height 15
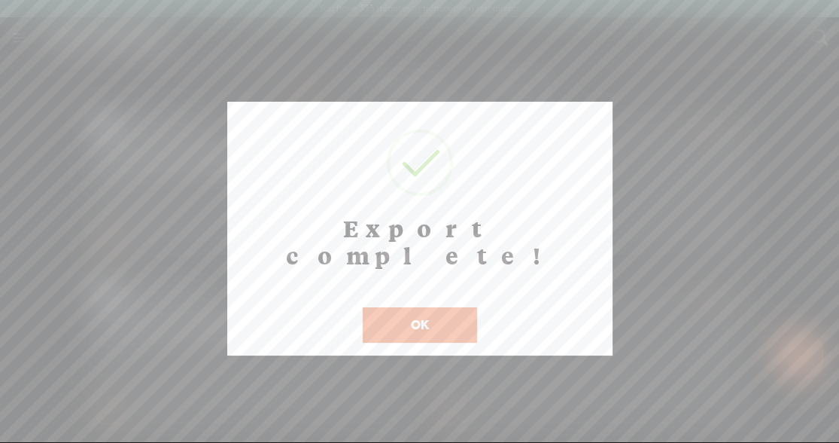
click at [458, 307] on button "OK" at bounding box center [420, 324] width 114 height 35
